Goal: Navigation & Orientation: Find specific page/section

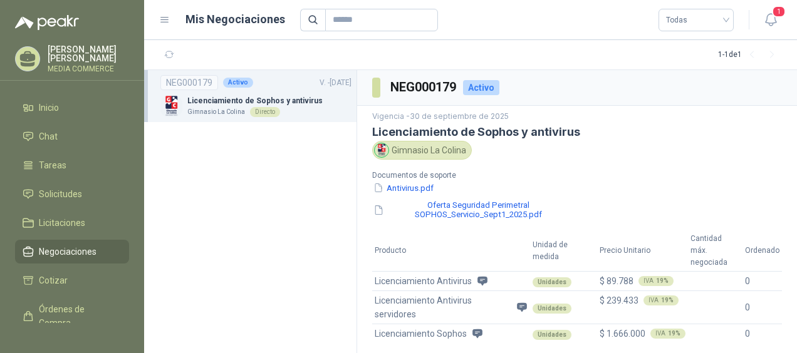
scroll to position [38, 0]
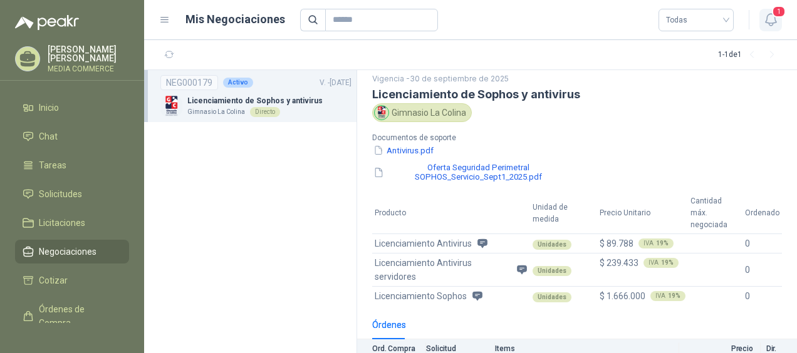
click at [777, 16] on span "1" at bounding box center [779, 12] width 14 height 12
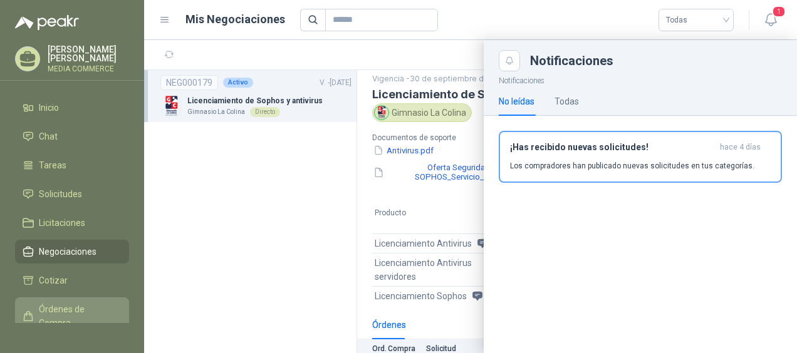
click at [64, 313] on span "Órdenes de Compra" at bounding box center [78, 317] width 78 height 28
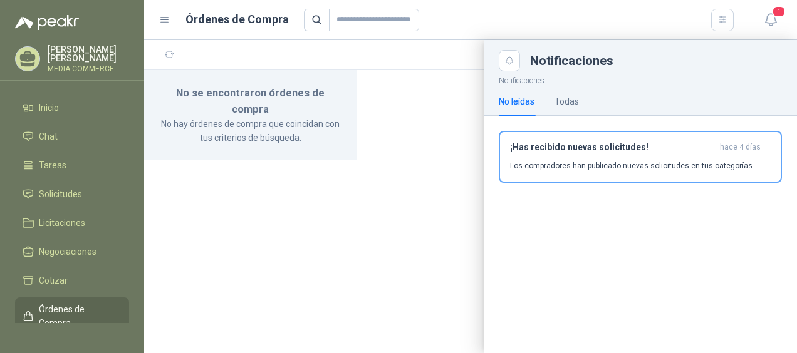
click at [433, 156] on div at bounding box center [470, 196] width 653 height 313
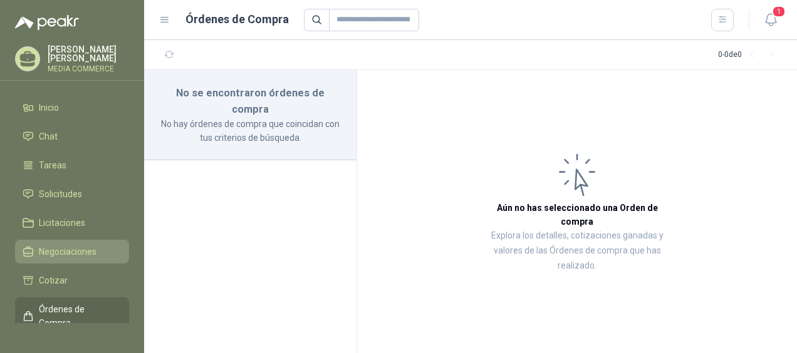
click at [58, 257] on link "Negociaciones" at bounding box center [72, 252] width 114 height 24
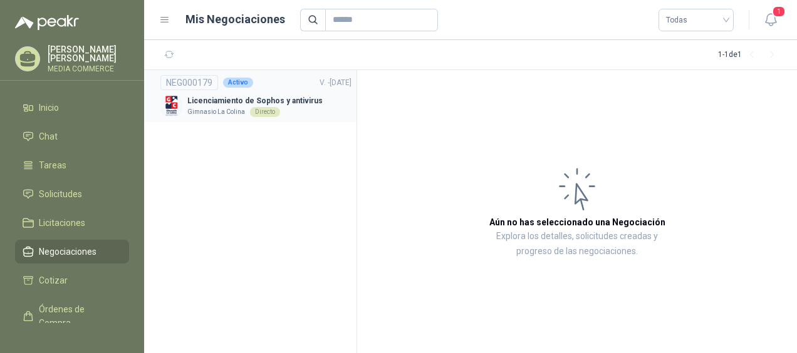
click at [208, 103] on p "Licenciamiento de Sophos y antivirus" at bounding box center [254, 101] width 135 height 12
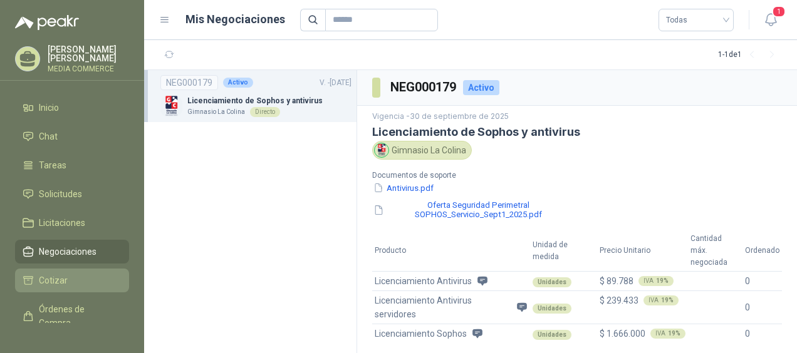
click at [65, 281] on span "Cotizar" at bounding box center [53, 281] width 29 height 14
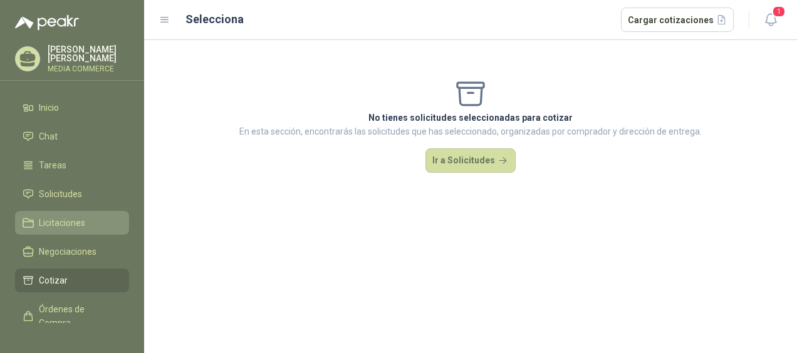
click at [61, 229] on link "Licitaciones" at bounding box center [72, 223] width 114 height 24
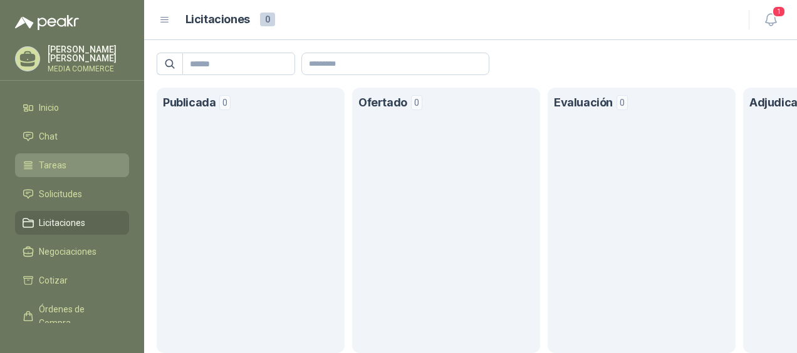
click at [59, 172] on link "Tareas" at bounding box center [72, 165] width 114 height 24
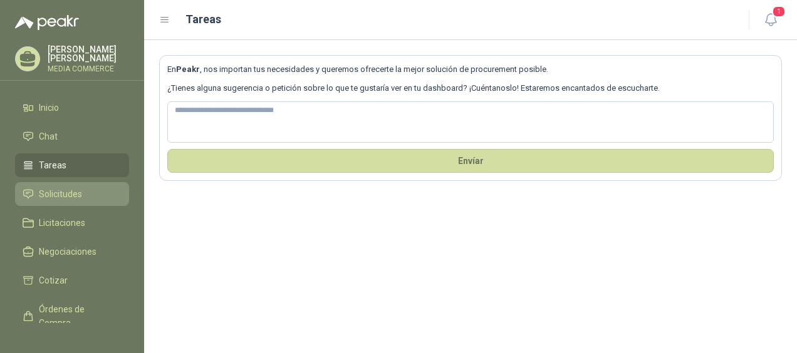
click at [60, 195] on span "Solicitudes" at bounding box center [60, 194] width 43 height 14
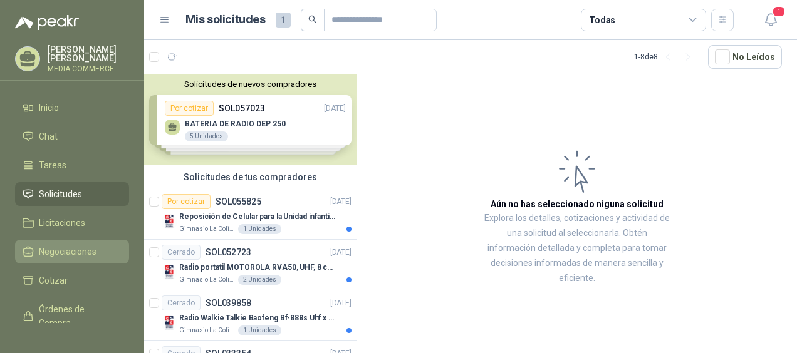
click at [86, 251] on span "Negociaciones" at bounding box center [68, 252] width 58 height 14
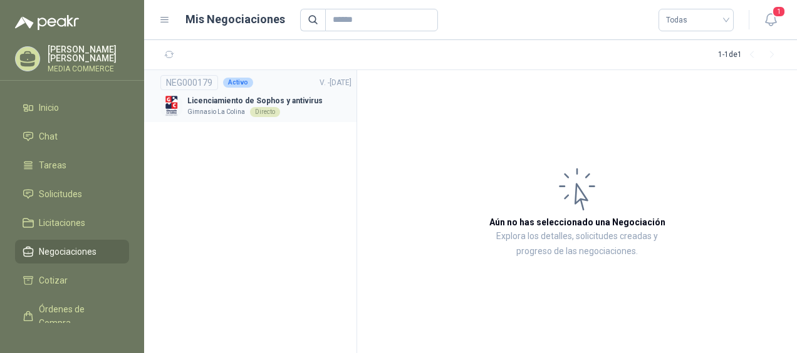
click at [217, 96] on p "Licenciamiento de Sophos y antivirus" at bounding box center [254, 101] width 135 height 12
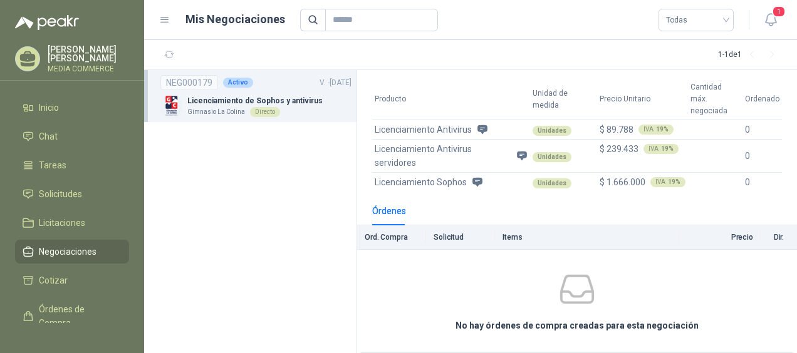
scroll to position [110, 0]
